Goal: Task Accomplishment & Management: Complete application form

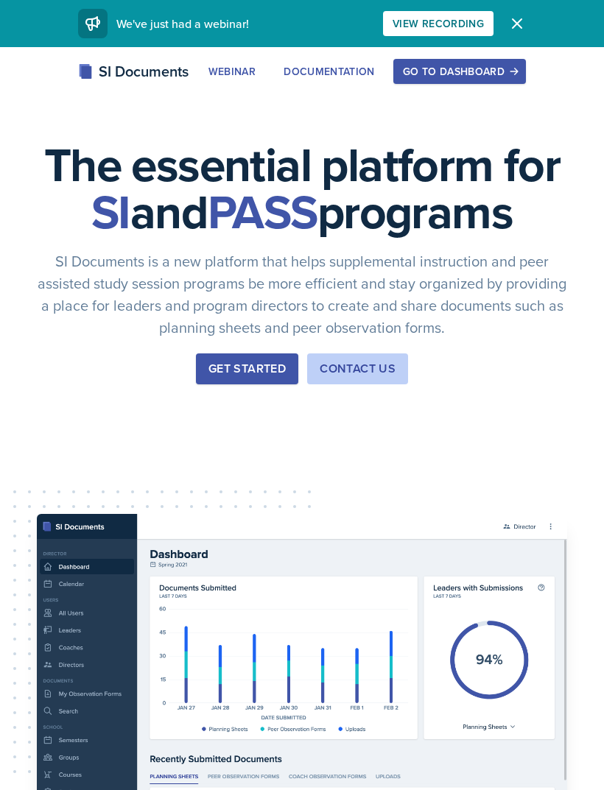
click at [504, 70] on div "Go to Dashboard" at bounding box center [459, 72] width 113 height 12
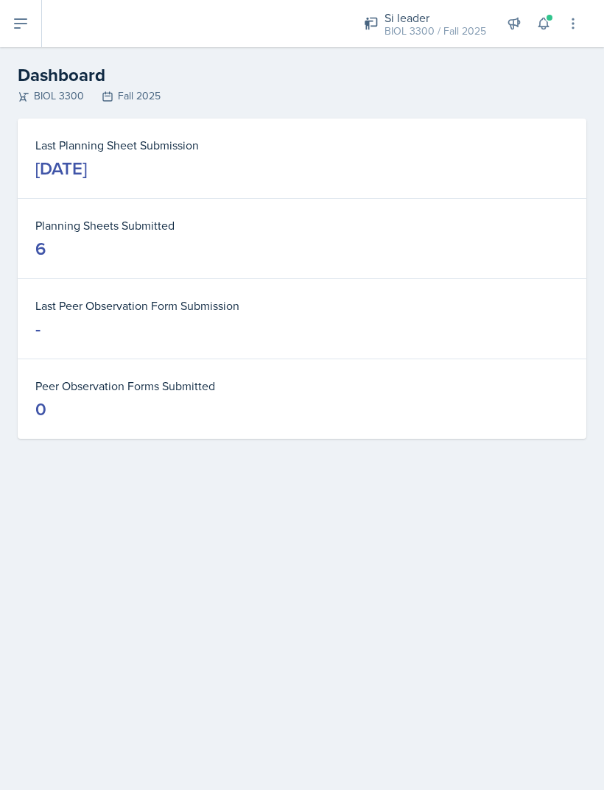
click at [23, 27] on icon at bounding box center [21, 24] width 18 height 18
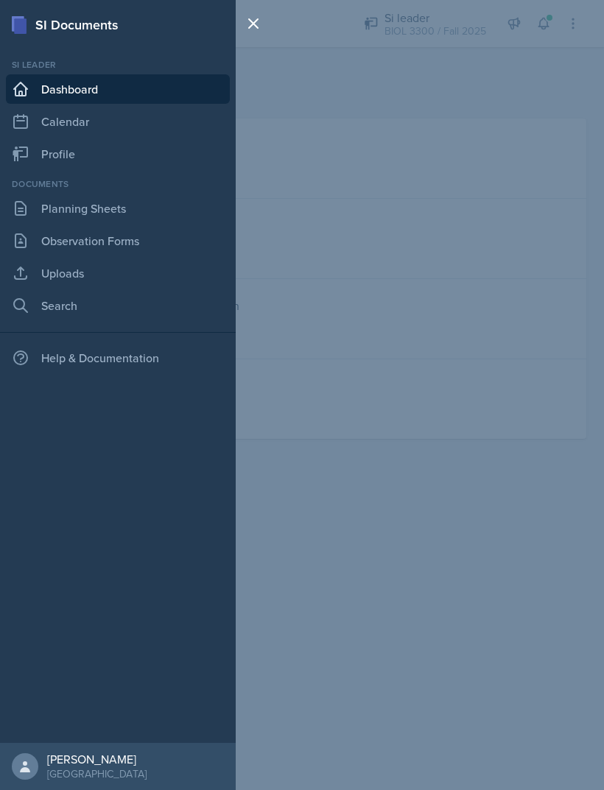
click at [54, 217] on link "Planning Sheets" at bounding box center [118, 208] width 224 height 29
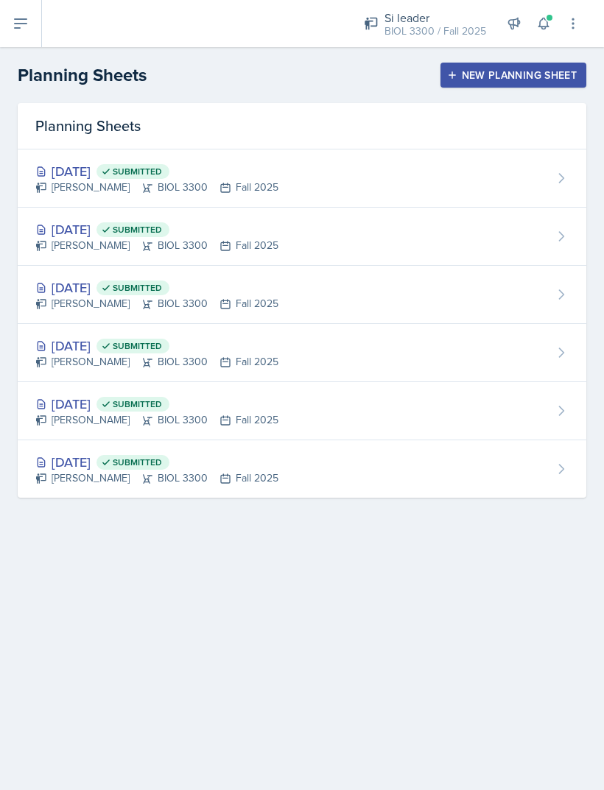
click at [518, 249] on div "[DATE] Submitted [PERSON_NAME] BIOL 3300 Fall 2025" at bounding box center [302, 237] width 568 height 58
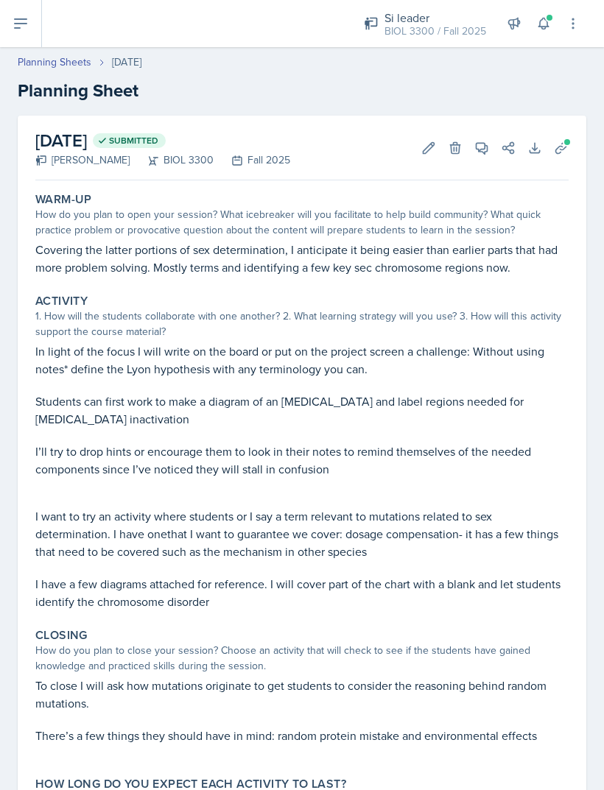
click at [439, 151] on button "Edit" at bounding box center [428, 148] width 27 height 27
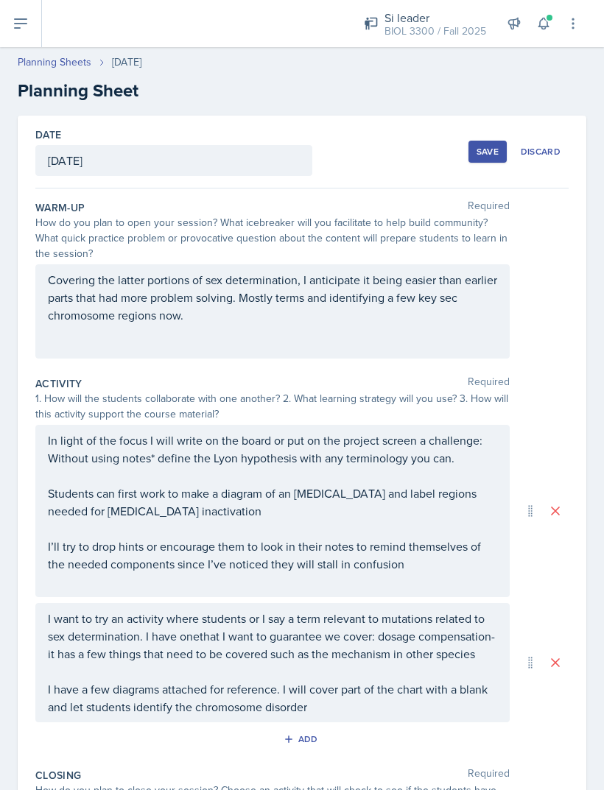
click at [85, 156] on div "[DATE]" at bounding box center [173, 160] width 277 height 31
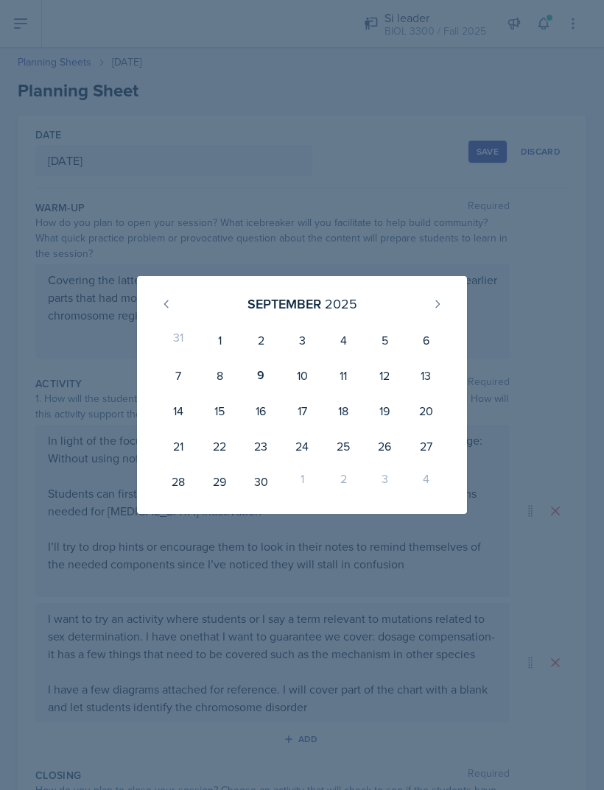
click at [262, 370] on div "9" at bounding box center [260, 375] width 41 height 35
type input "[DATE]"
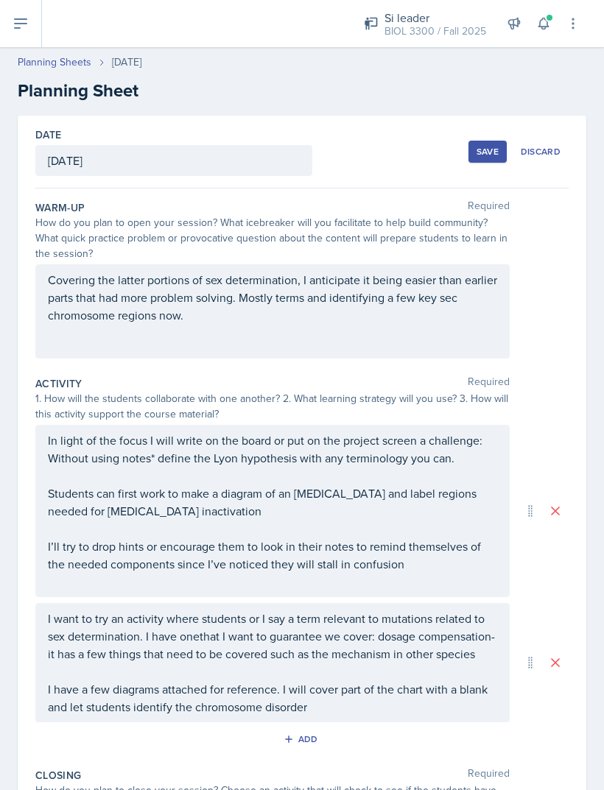
click at [479, 141] on button "Save" at bounding box center [487, 152] width 38 height 22
click at [24, 43] on button at bounding box center [21, 23] width 42 height 47
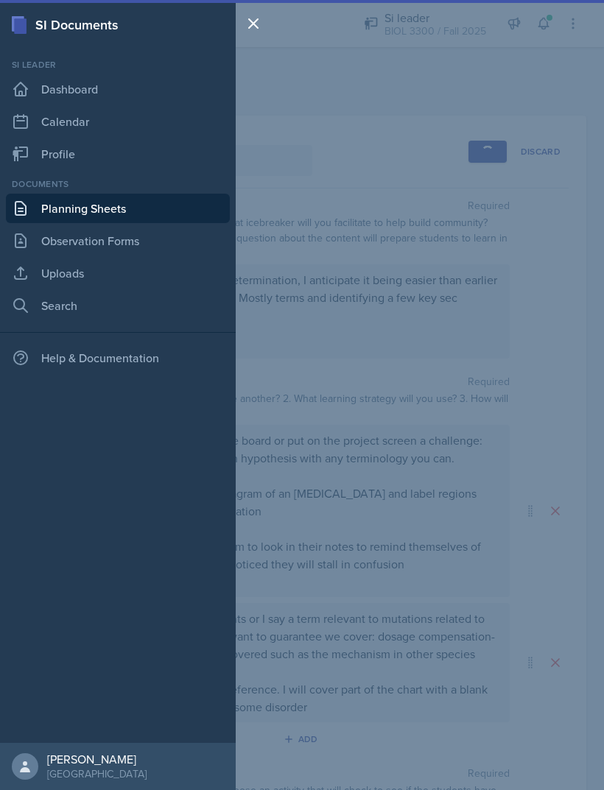
click at [46, 211] on link "Planning Sheets" at bounding box center [118, 208] width 224 height 29
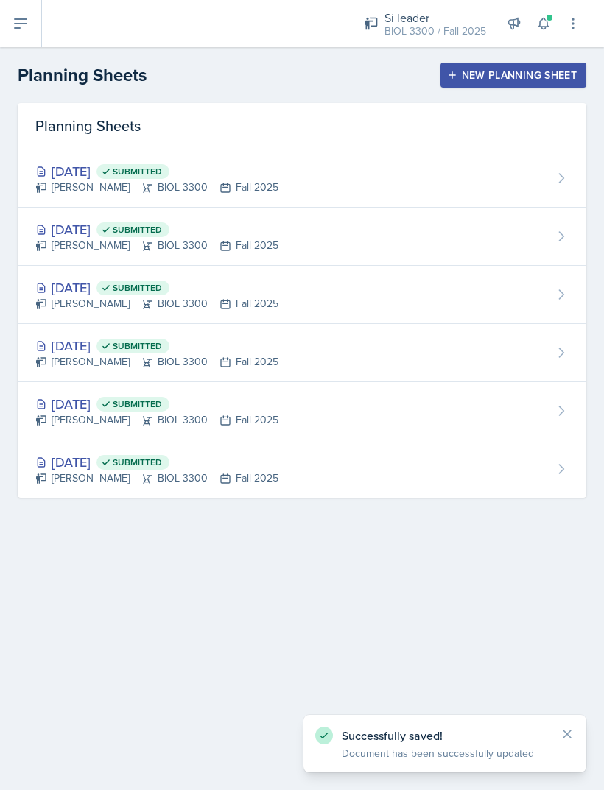
click at [72, 174] on div "[DATE] Submitted" at bounding box center [156, 171] width 243 height 20
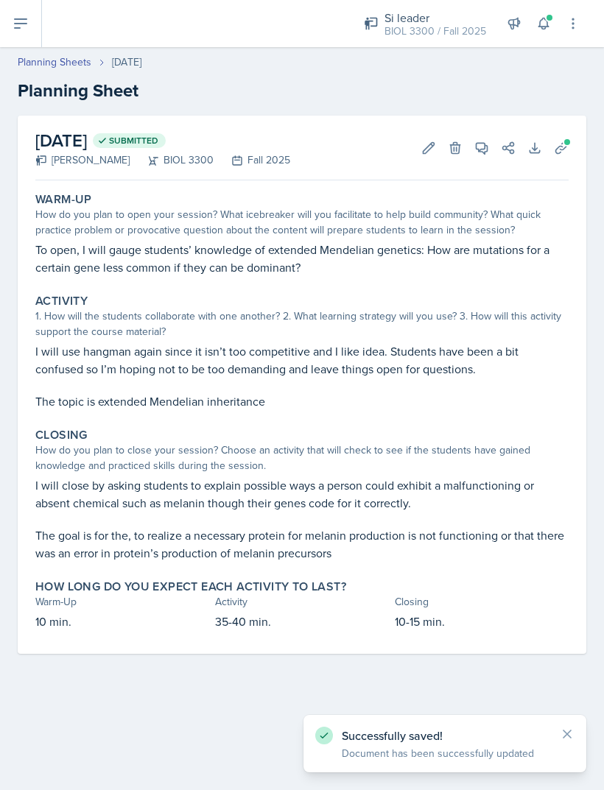
click at [423, 135] on button "Edit" at bounding box center [428, 148] width 27 height 27
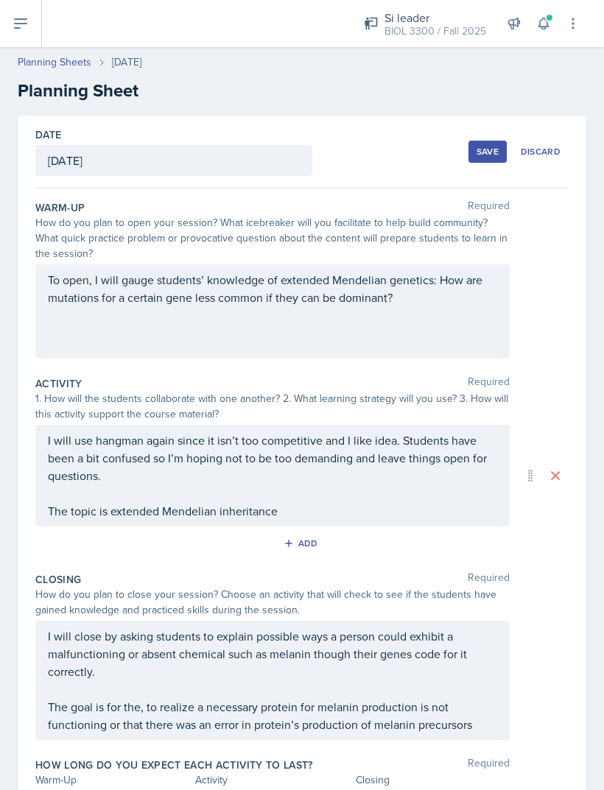
click at [102, 153] on div "[DATE]" at bounding box center [173, 160] width 277 height 31
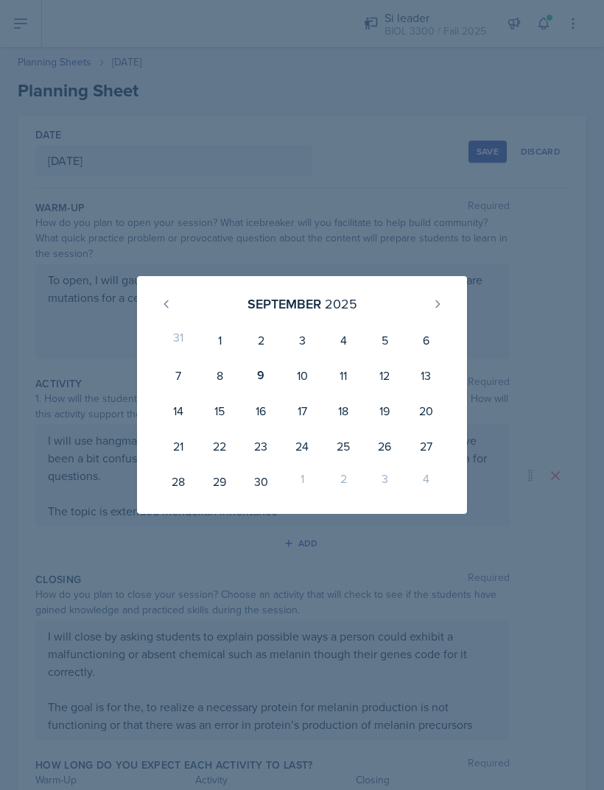
click at [350, 364] on div "11" at bounding box center [343, 375] width 41 height 35
type input "[DATE]"
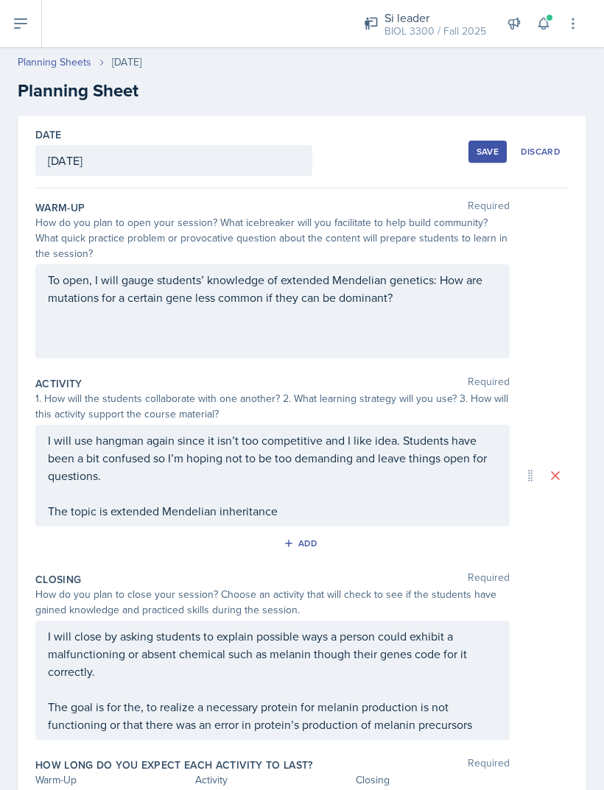
click at [399, 103] on h2 "Planning Sheet" at bounding box center [302, 90] width 568 height 27
click at [463, 162] on div "Date [DATE] [DATE] 31 1 2 3 4 5 6 7 8 9 10 11 12 13 14 15 16 17 18 19 20 21 22 …" at bounding box center [301, 152] width 533 height 73
click at [483, 162] on button "Save" at bounding box center [487, 152] width 38 height 22
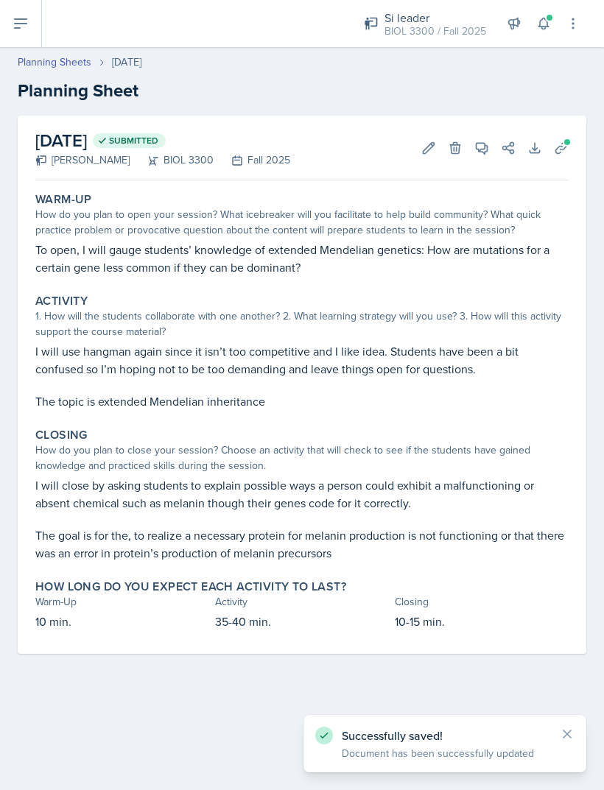
click at [8, 24] on button at bounding box center [21, 23] width 42 height 47
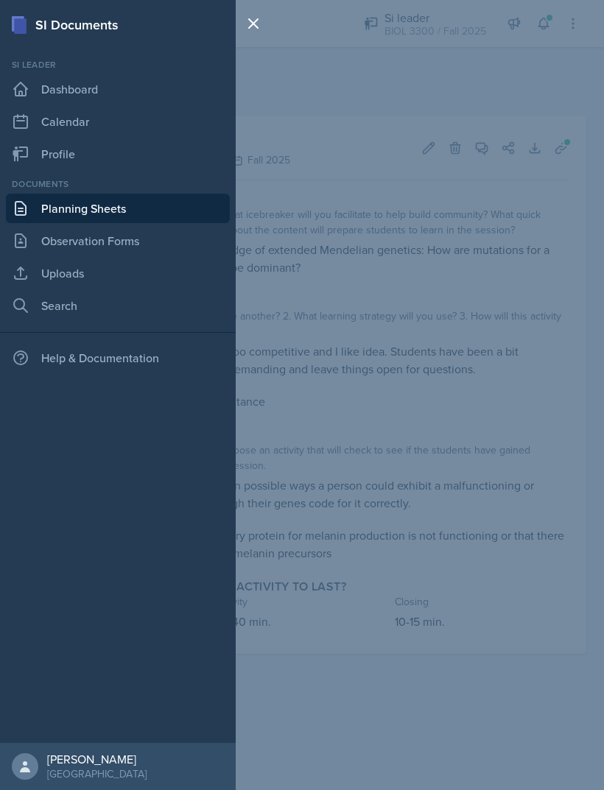
click at [52, 97] on link "Dashboard" at bounding box center [118, 88] width 224 height 29
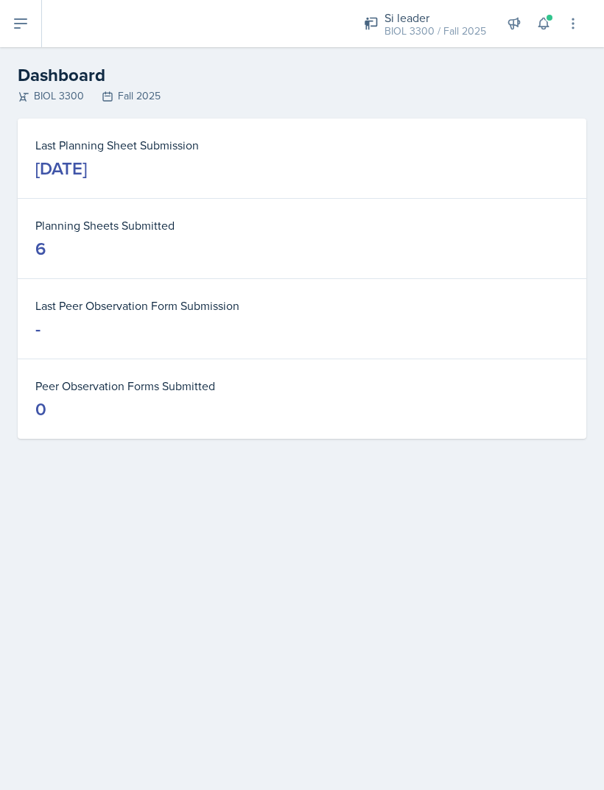
click at [31, 49] on header "Dashboard BIOL 3300 Fall 2025" at bounding box center [302, 82] width 604 height 71
click at [27, 17] on icon at bounding box center [21, 24] width 18 height 18
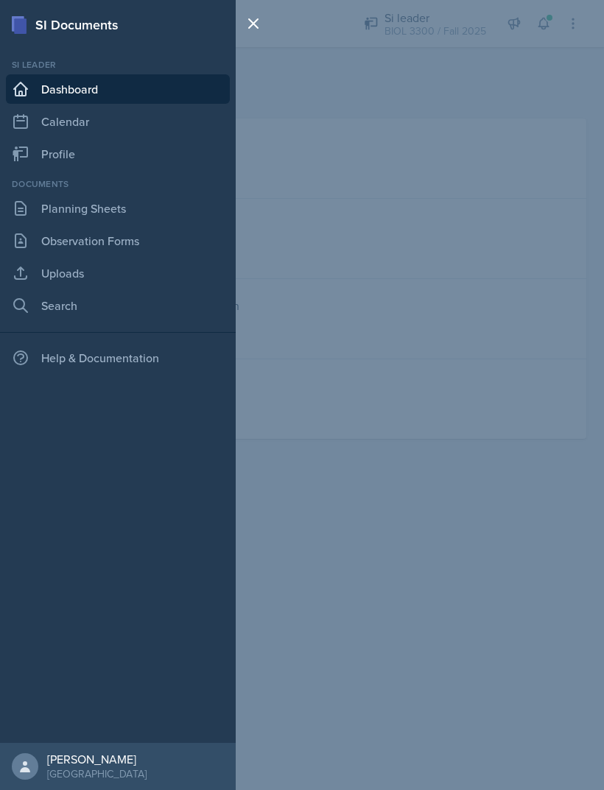
click at [53, 220] on link "Planning Sheets" at bounding box center [118, 208] width 224 height 29
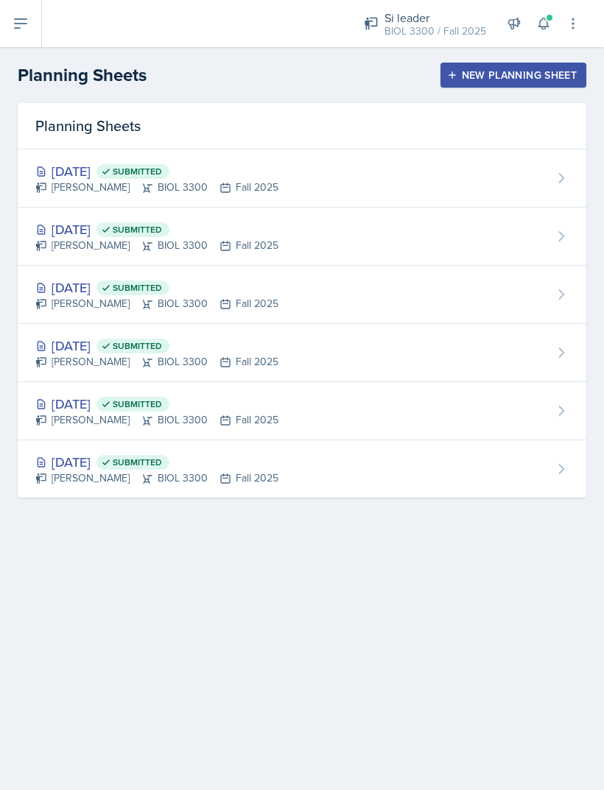
click at [35, 14] on button at bounding box center [21, 23] width 42 height 47
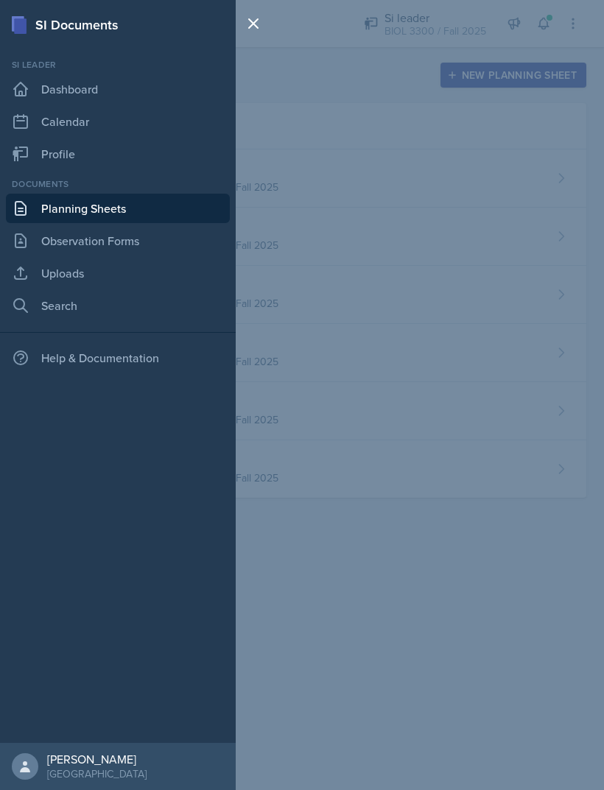
click at [567, 292] on div "SI Documents Si leader Dashboard Calendar Profile Documents Planning Sheets Obs…" at bounding box center [302, 395] width 604 height 790
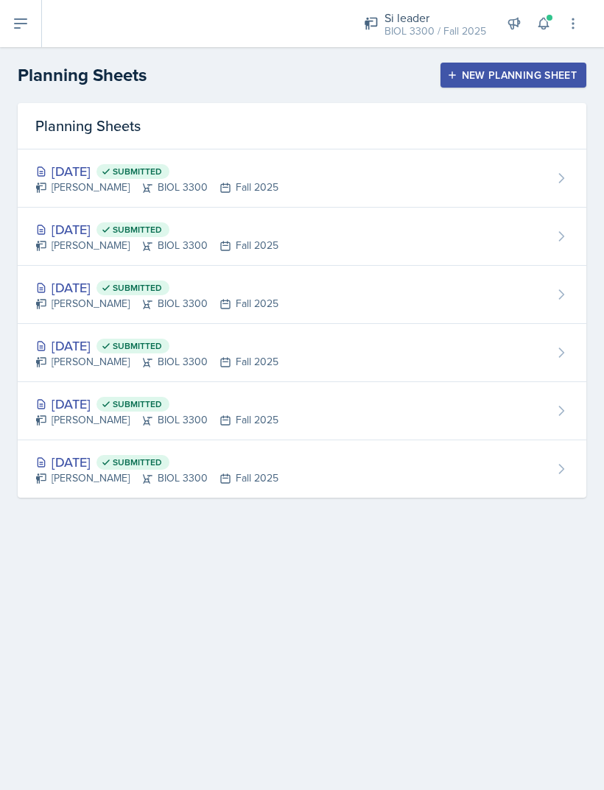
click at [60, 239] on div "[PERSON_NAME] BIOL 3300 Fall 2025" at bounding box center [156, 245] width 243 height 15
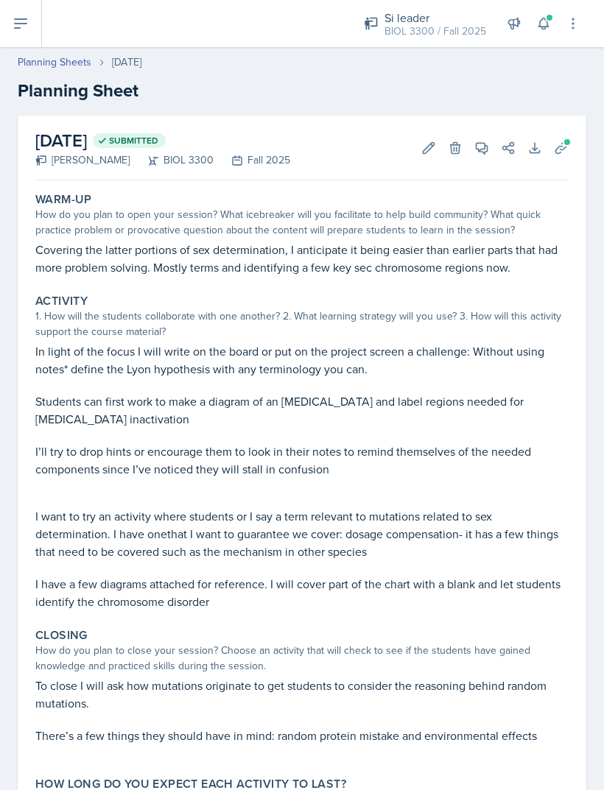
click at [532, 251] on p "Covering the latter portions of sex determination, I anticipate it being easier…" at bounding box center [301, 258] width 533 height 35
click at [540, 253] on p "Covering the latter portions of sex determination, I anticipate it being easier…" at bounding box center [301, 258] width 533 height 35
click at [538, 27] on icon at bounding box center [543, 23] width 10 height 11
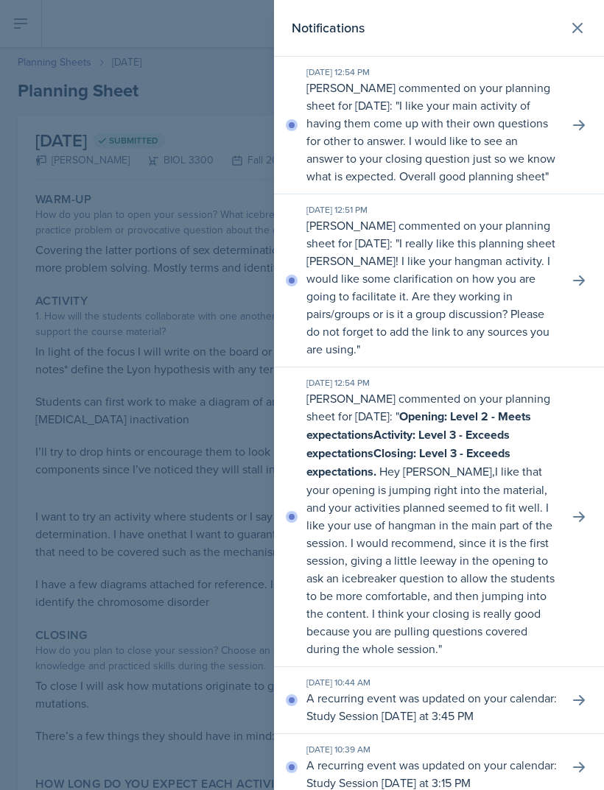
click at [576, 288] on icon at bounding box center [578, 280] width 15 height 15
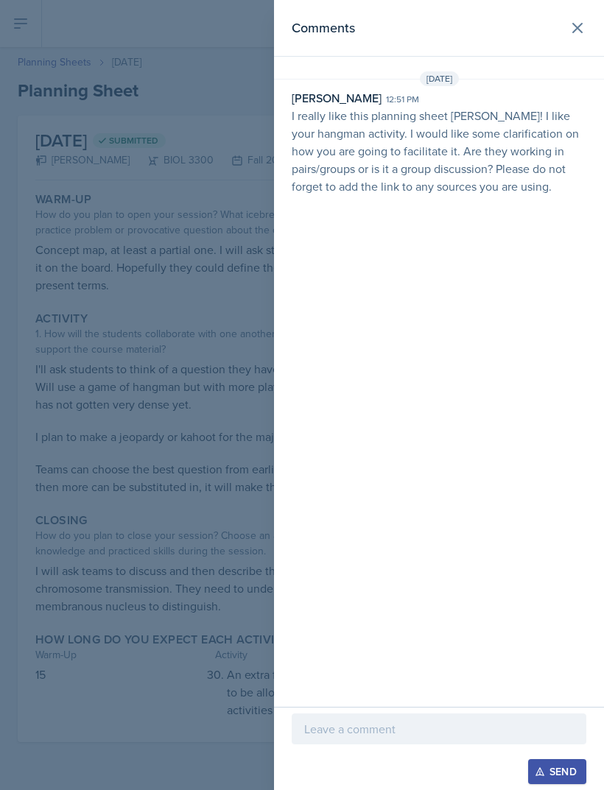
click at [395, 777] on div "Send" at bounding box center [439, 771] width 295 height 25
click at [468, 724] on p at bounding box center [438, 729] width 269 height 18
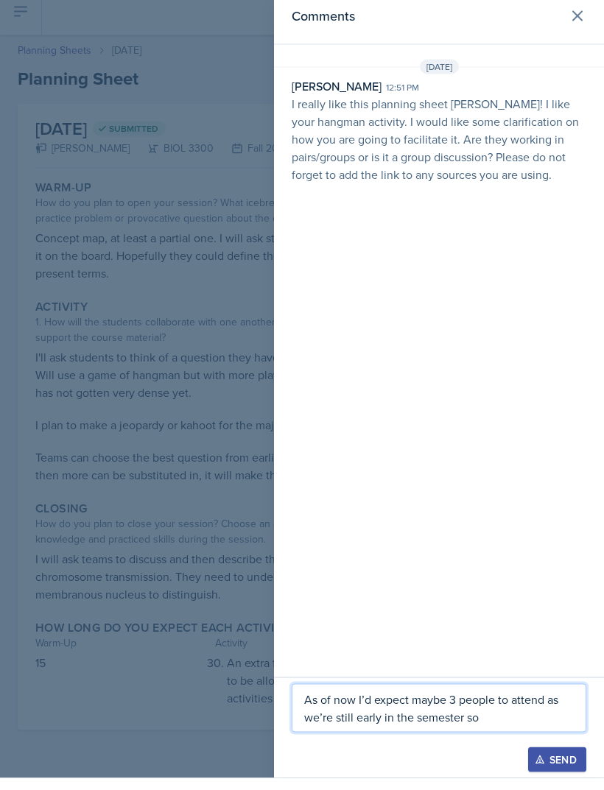
scroll to position [47, 0]
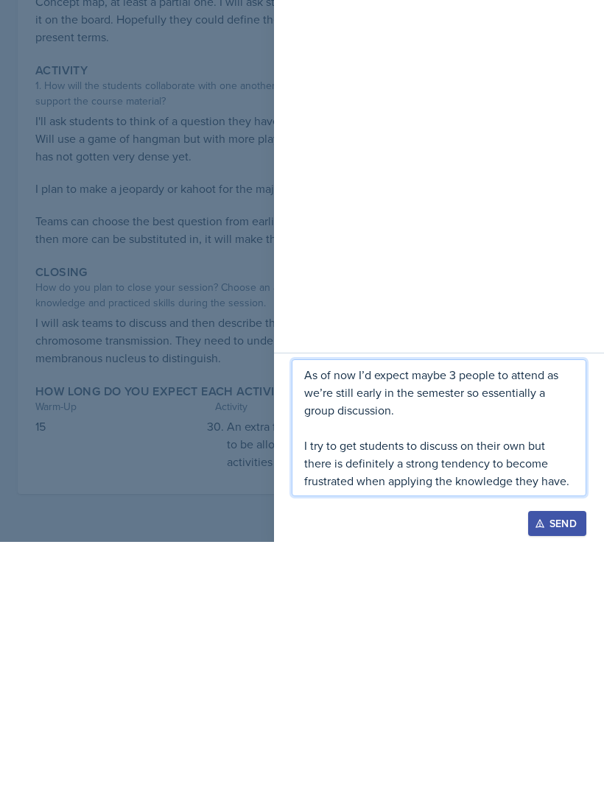
click at [300, 607] on div "As of now I’d expect maybe 3 people to attend as we’re still early in the semes…" at bounding box center [439, 675] width 295 height 137
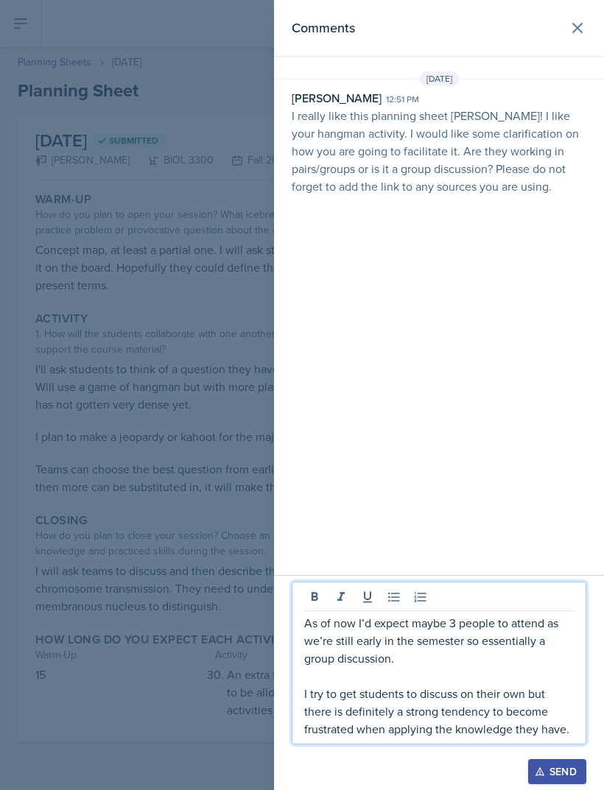
click at [401, 692] on p "I try to get students to discuss on their own but there is definitely a strong …" at bounding box center [438, 711] width 269 height 53
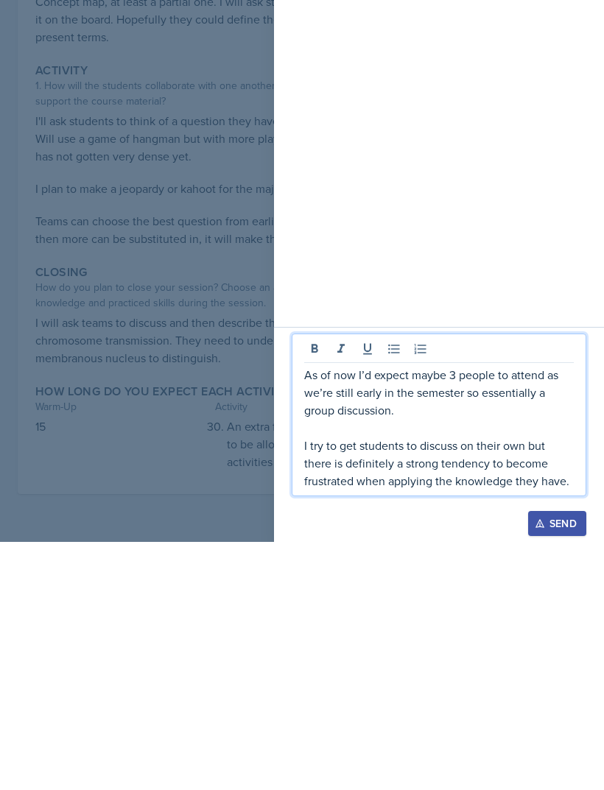
click at [567, 685] on p "I try to get students to discuss on their own but there is definitely a strong …" at bounding box center [438, 711] width 269 height 53
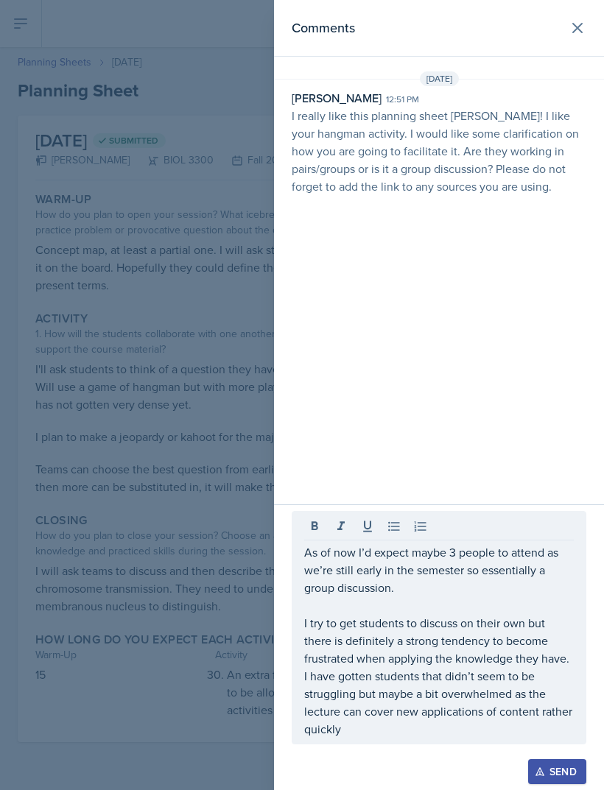
click at [565, 780] on button "Send" at bounding box center [557, 771] width 58 height 25
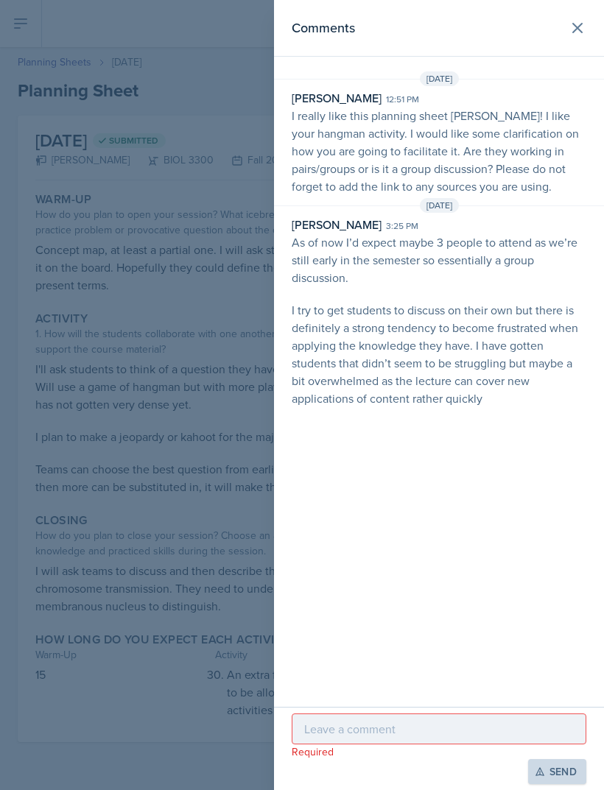
click at [571, 40] on button at bounding box center [577, 27] width 29 height 29
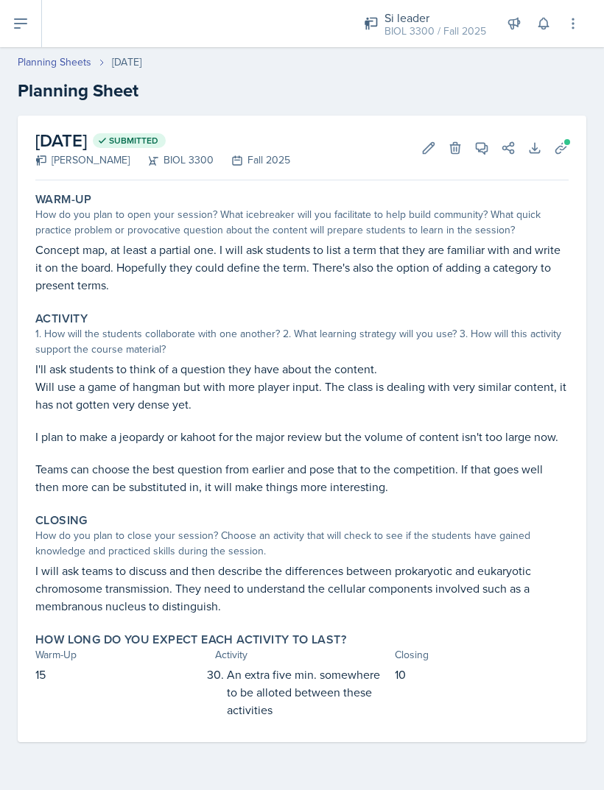
scroll to position [0, 0]
